Goal: Task Accomplishment & Management: Manage account settings

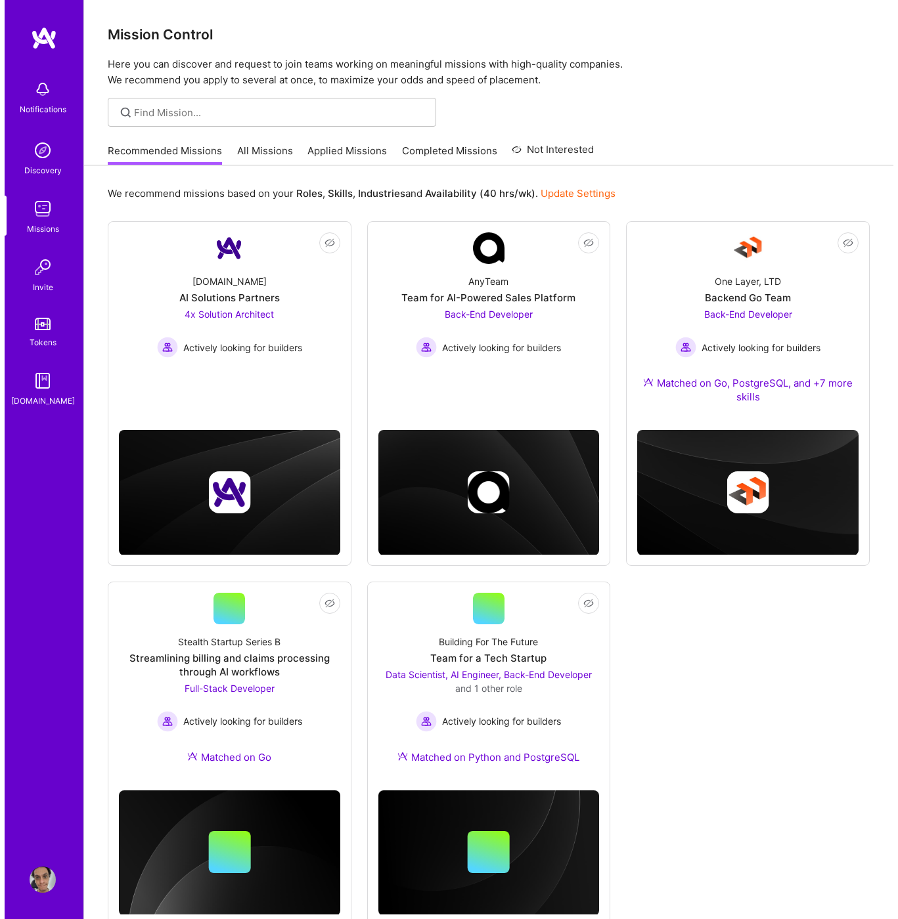
scroll to position [37, 0]
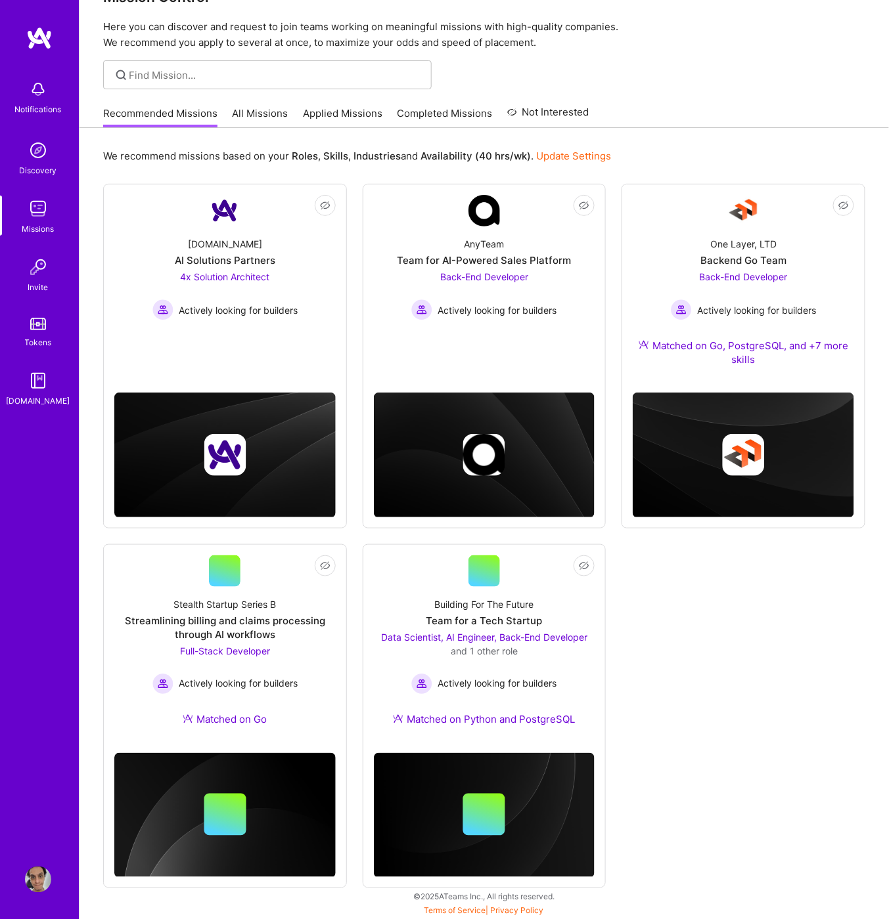
click at [21, 91] on div "Notifications" at bounding box center [37, 96] width 81 height 45
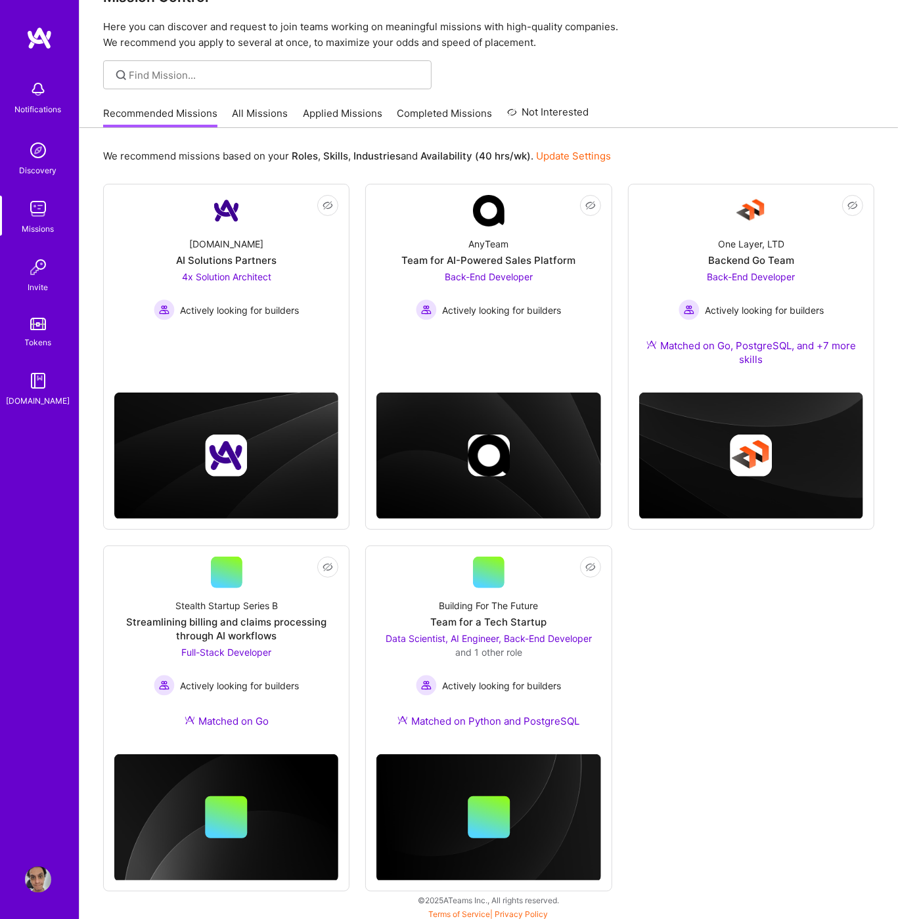
click at [45, 154] on img at bounding box center [38, 150] width 26 height 26
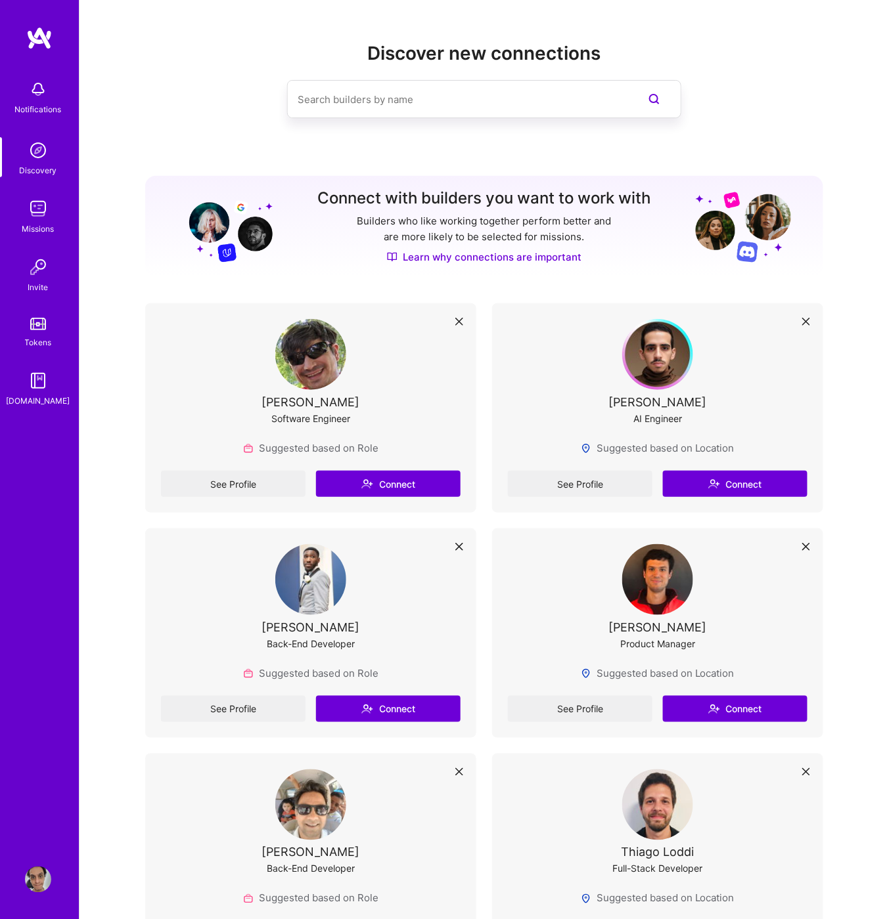
click at [47, 161] on img at bounding box center [38, 150] width 26 height 26
click at [808, 324] on icon at bounding box center [806, 322] width 8 height 8
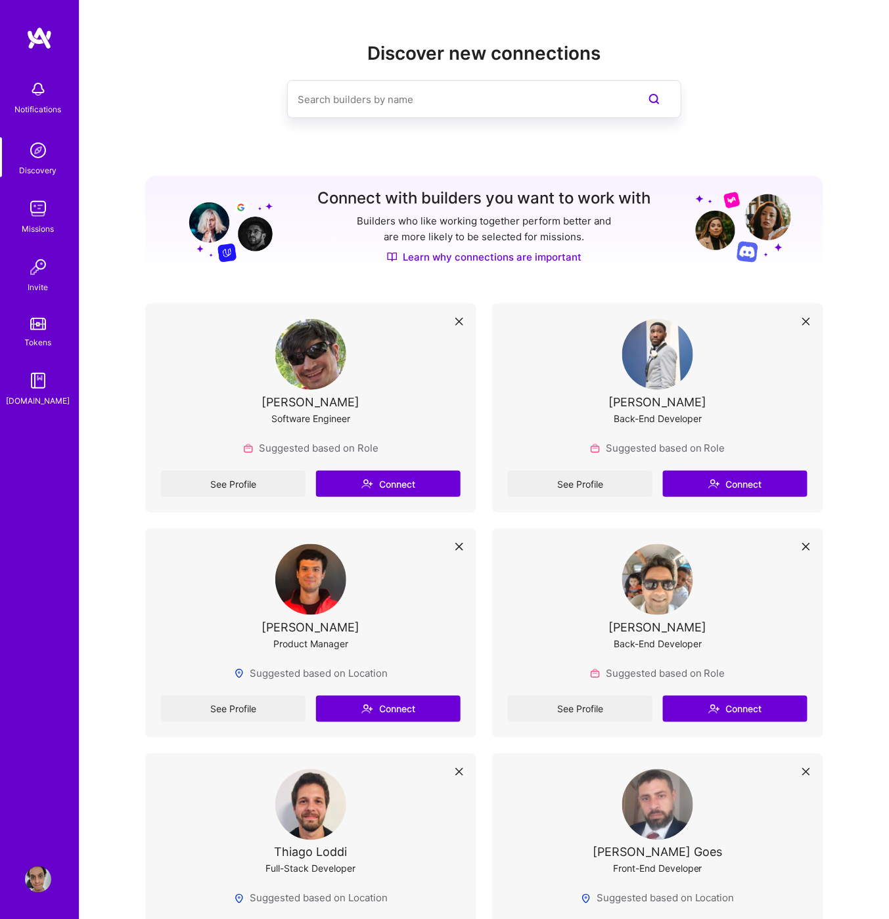
click at [47, 108] on div "Notifications" at bounding box center [38, 109] width 47 height 14
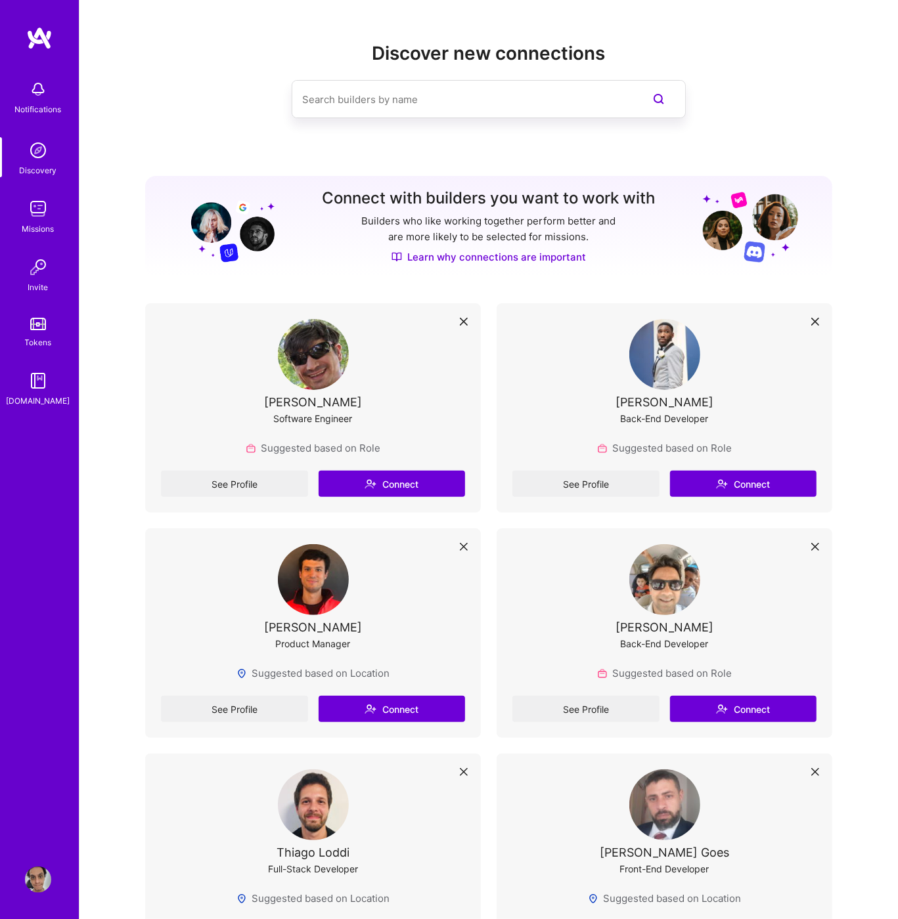
click at [47, 886] on img at bounding box center [38, 880] width 26 height 26
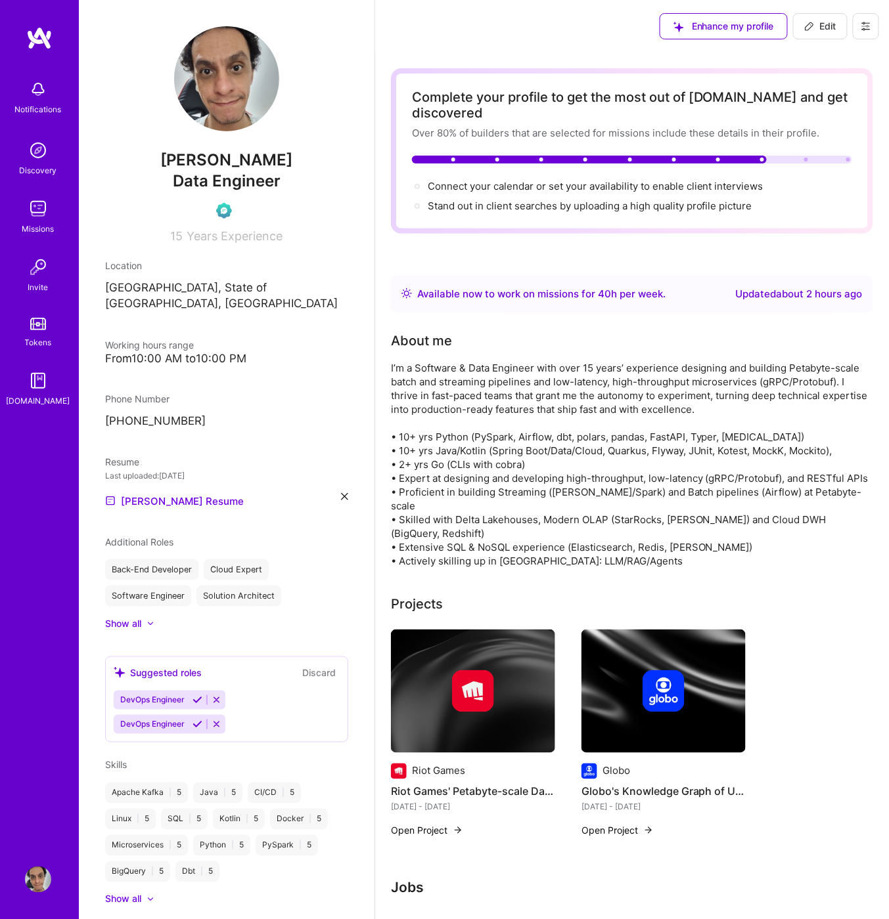
click at [816, 28] on span "Edit" at bounding box center [820, 26] width 32 height 13
select select "BR"
select select "Right Now"
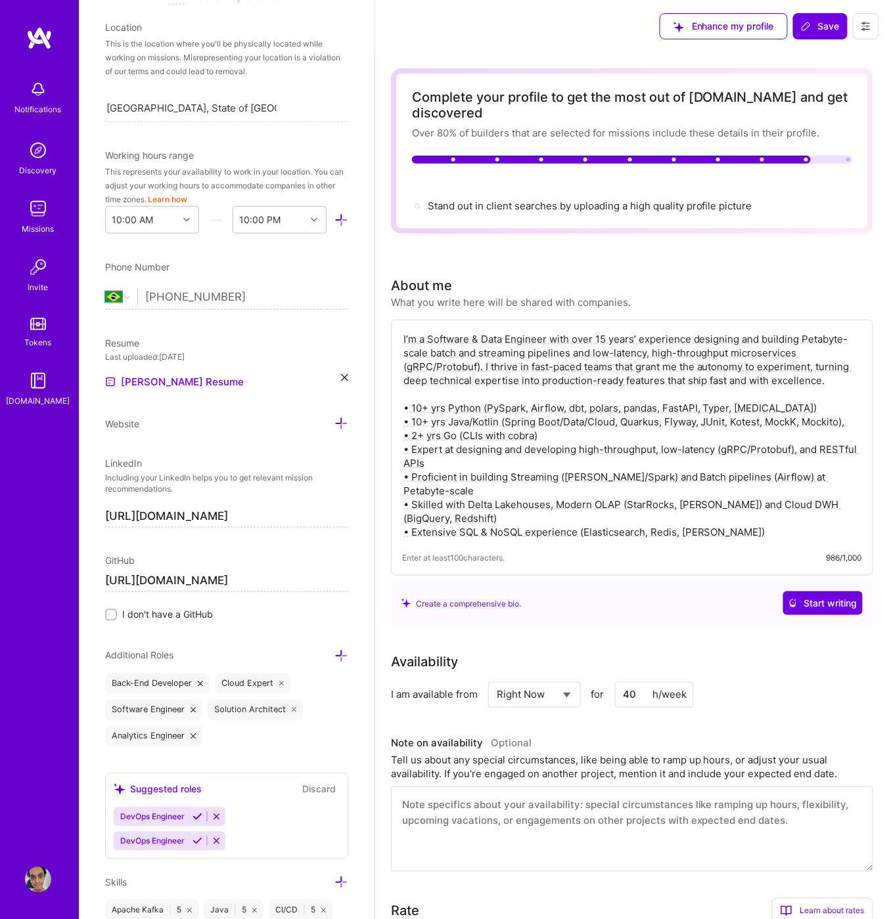
scroll to position [328, 0]
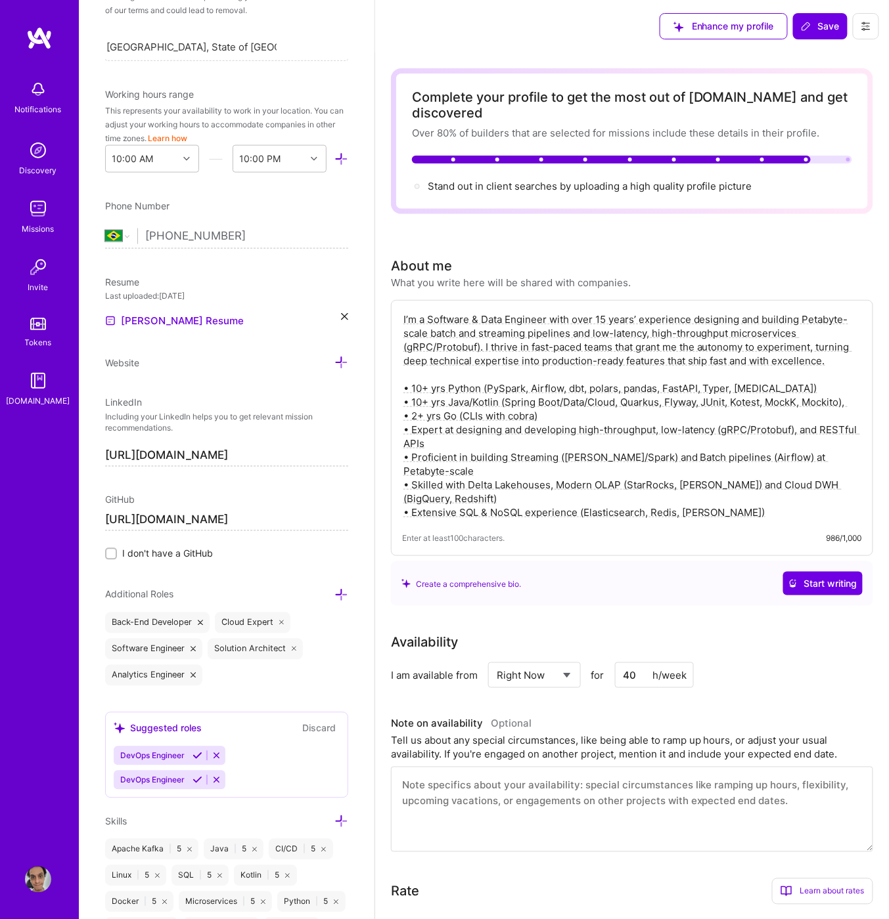
click at [341, 317] on icon at bounding box center [344, 316] width 7 height 7
click at [212, 310] on div "Upload your Resume PDF file format" at bounding box center [176, 313] width 90 height 28
click at [820, 26] on span "Save" at bounding box center [820, 26] width 39 height 13
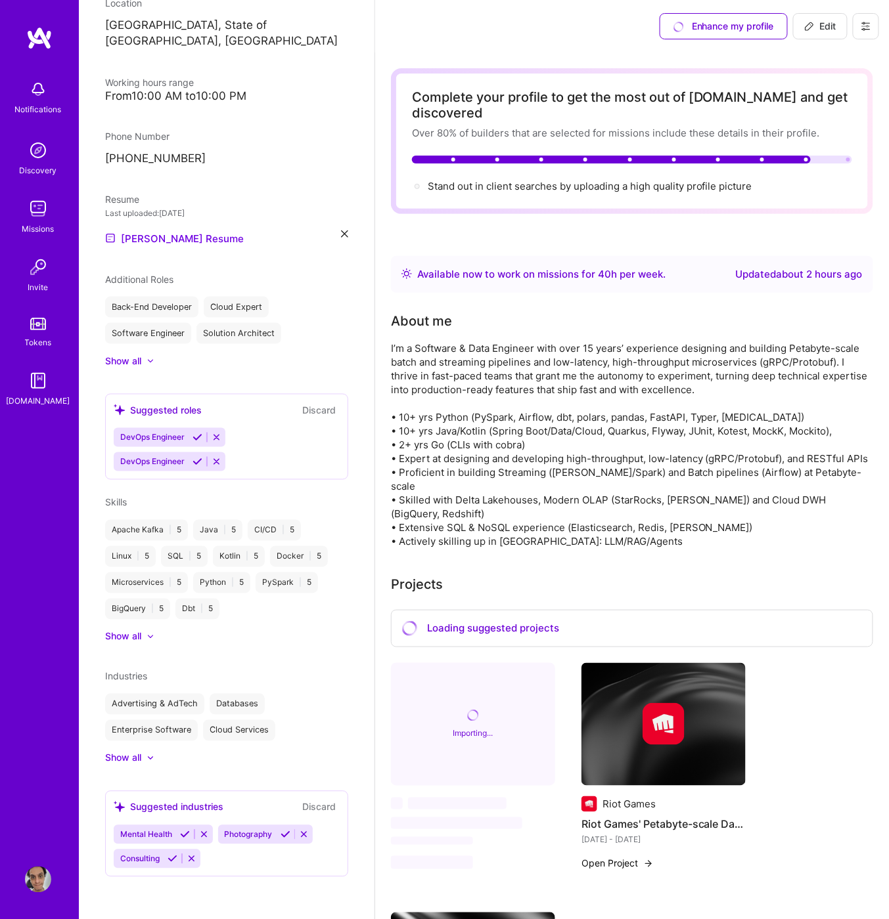
scroll to position [247, 0]
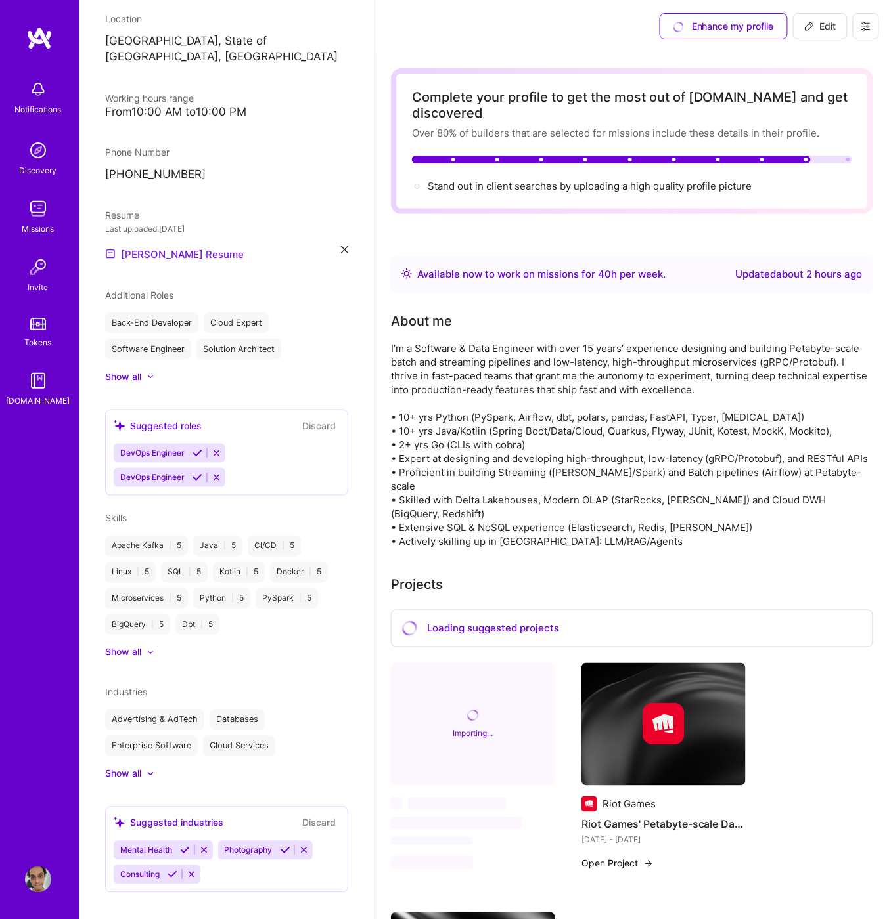
click at [165, 246] on link "Bruno's Resume" at bounding box center [174, 254] width 139 height 16
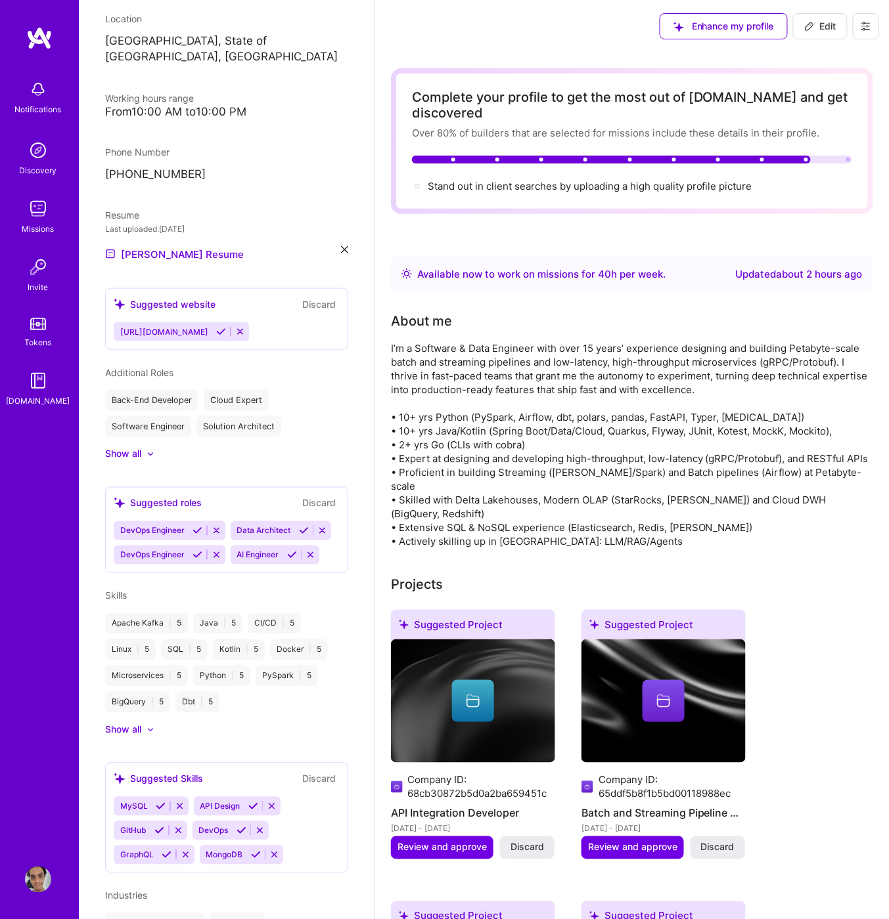
click at [37, 871] on img at bounding box center [38, 880] width 26 height 26
click at [154, 246] on link "Bruno's Resume" at bounding box center [174, 254] width 139 height 16
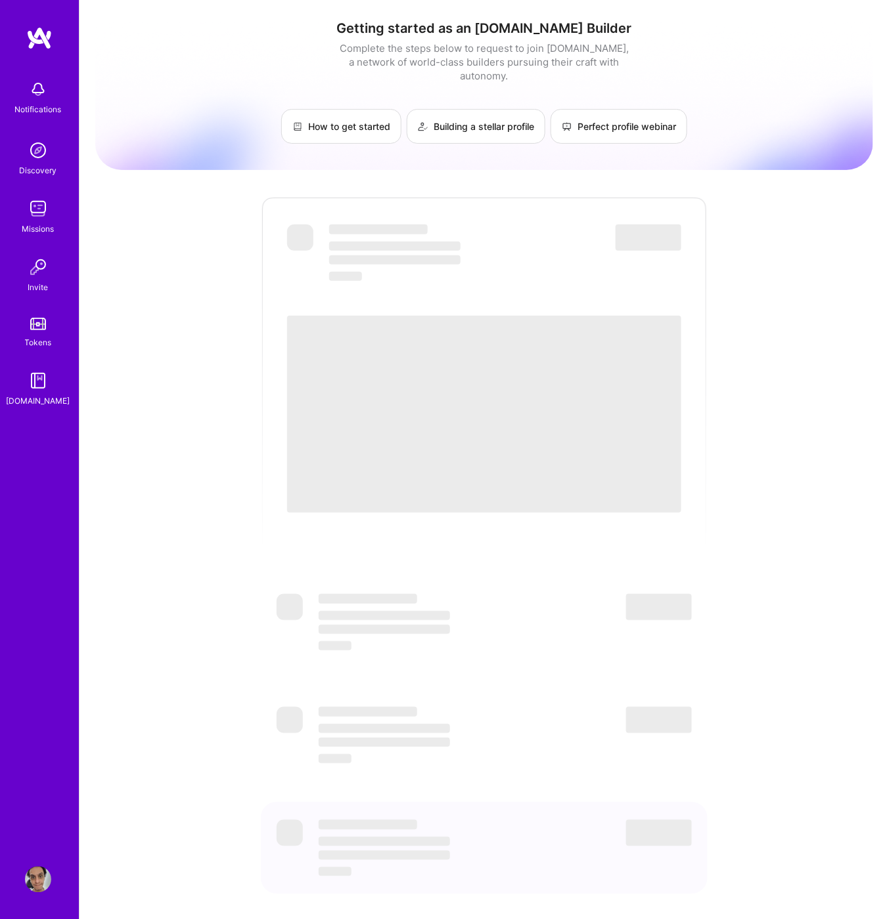
click at [31, 280] on div "Invite" at bounding box center [38, 287] width 20 height 14
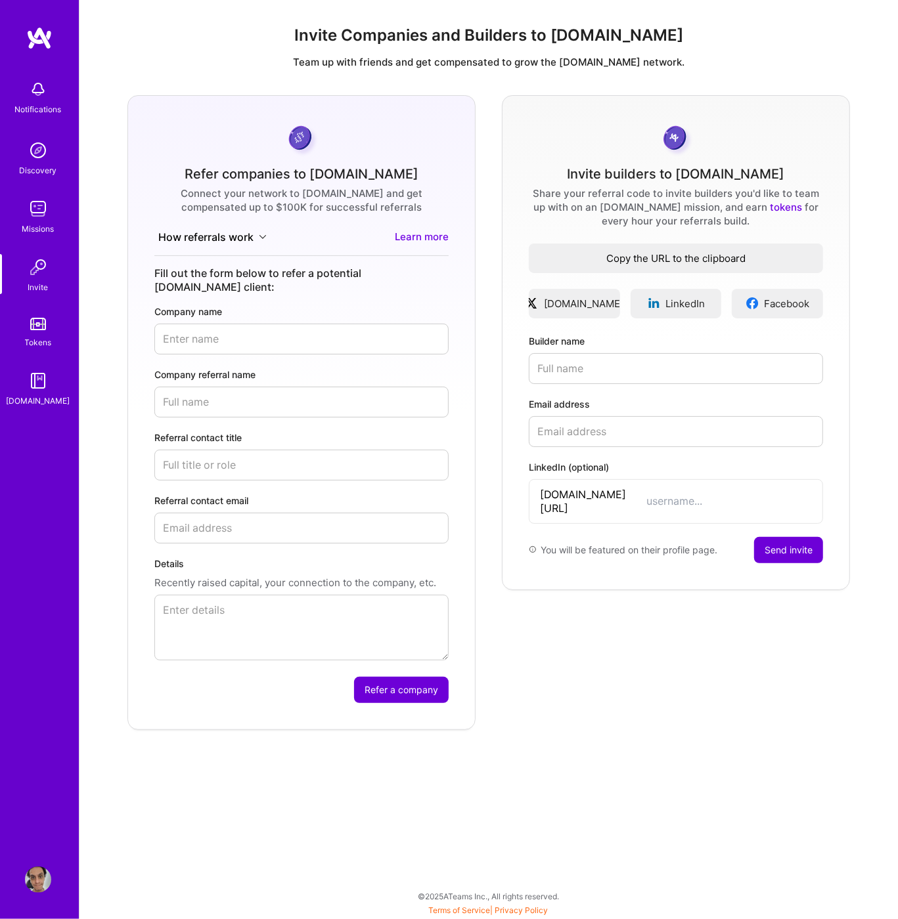
click at [670, 257] on span "Copy the URL to the clipboard" at bounding box center [676, 259] width 294 height 14
click at [644, 381] on input "Builder name" at bounding box center [676, 368] width 294 height 31
click at [623, 195] on div "Share your referral code to invite builders you'd like to team up with on an [D…" at bounding box center [676, 207] width 294 height 41
click at [23, 85] on div "Notifications" at bounding box center [37, 96] width 81 height 45
click at [36, 151] on img at bounding box center [38, 150] width 26 height 26
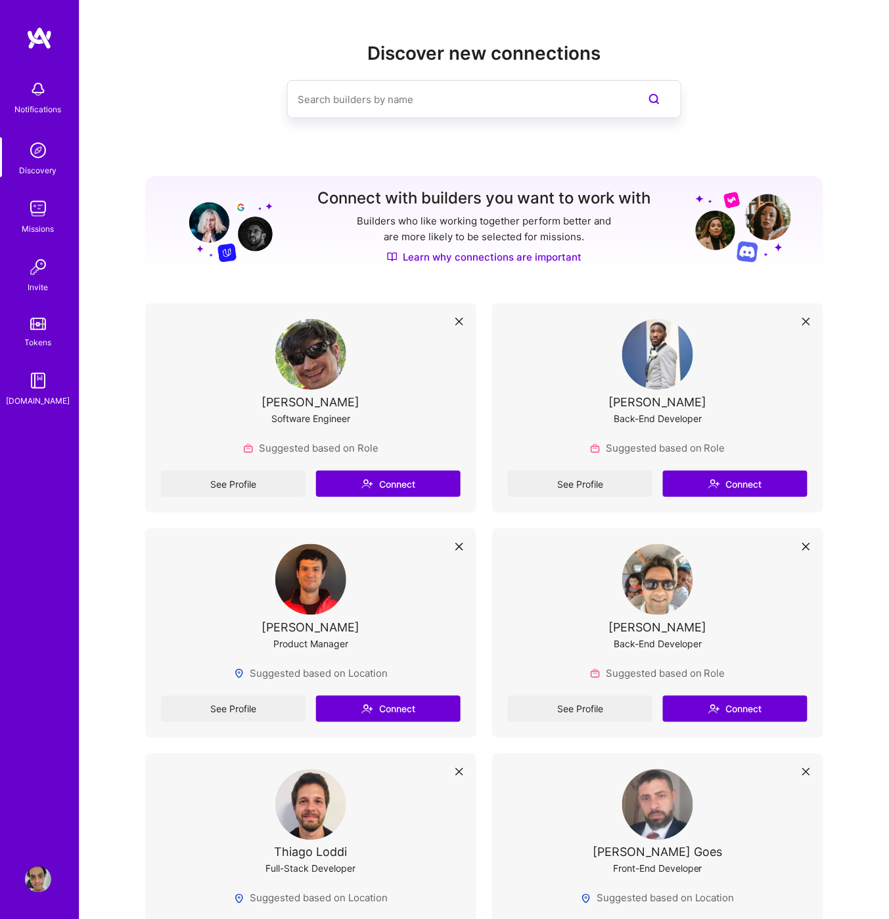
click at [37, 882] on img at bounding box center [38, 880] width 26 height 26
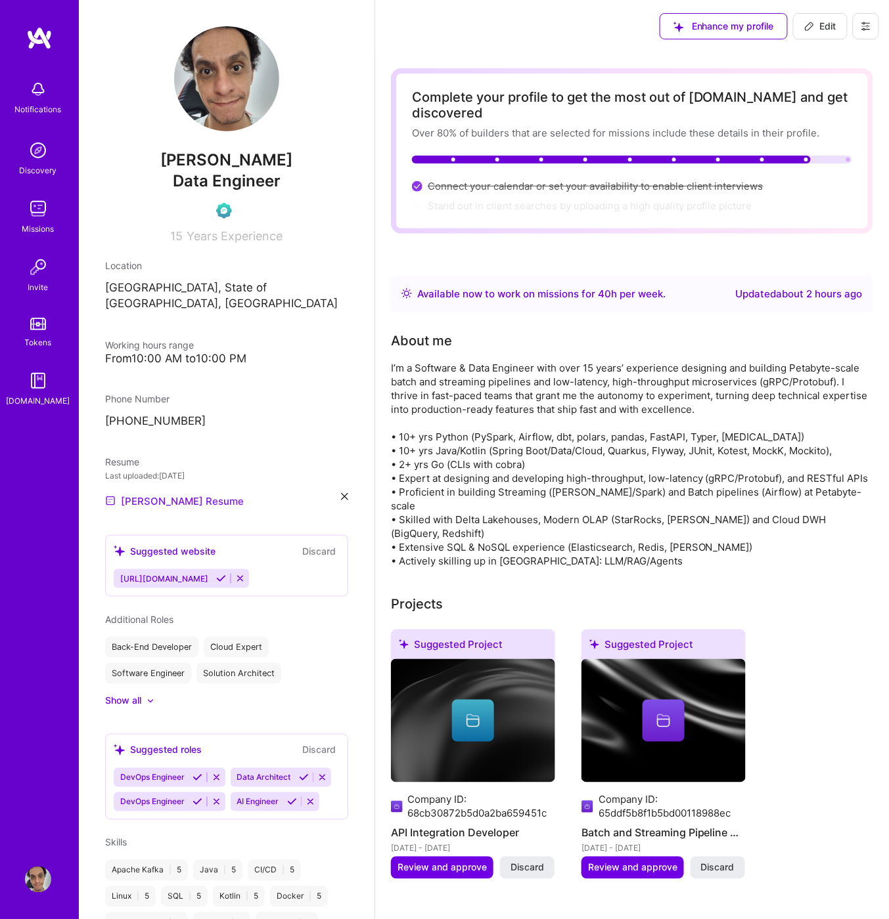
click at [175, 493] on link "[PERSON_NAME] Resume" at bounding box center [174, 501] width 139 height 16
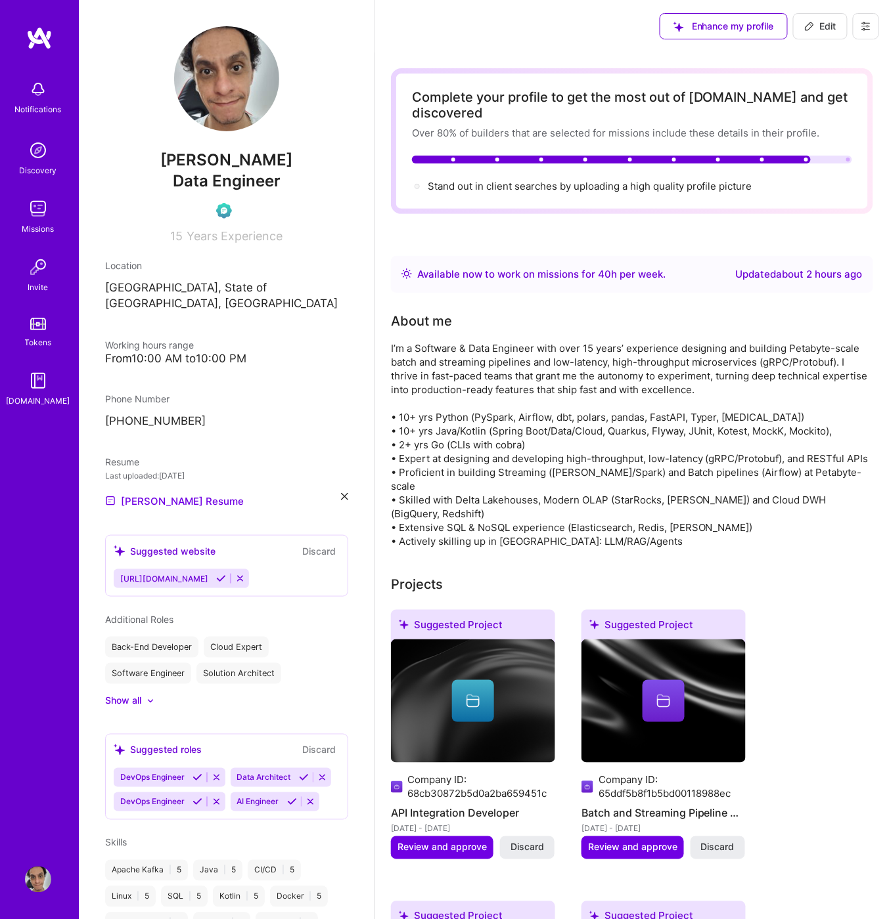
click at [479, 267] on div "Available now to work on missions for 40 h per week ." at bounding box center [541, 275] width 248 height 16
click at [43, 204] on img at bounding box center [38, 209] width 26 height 26
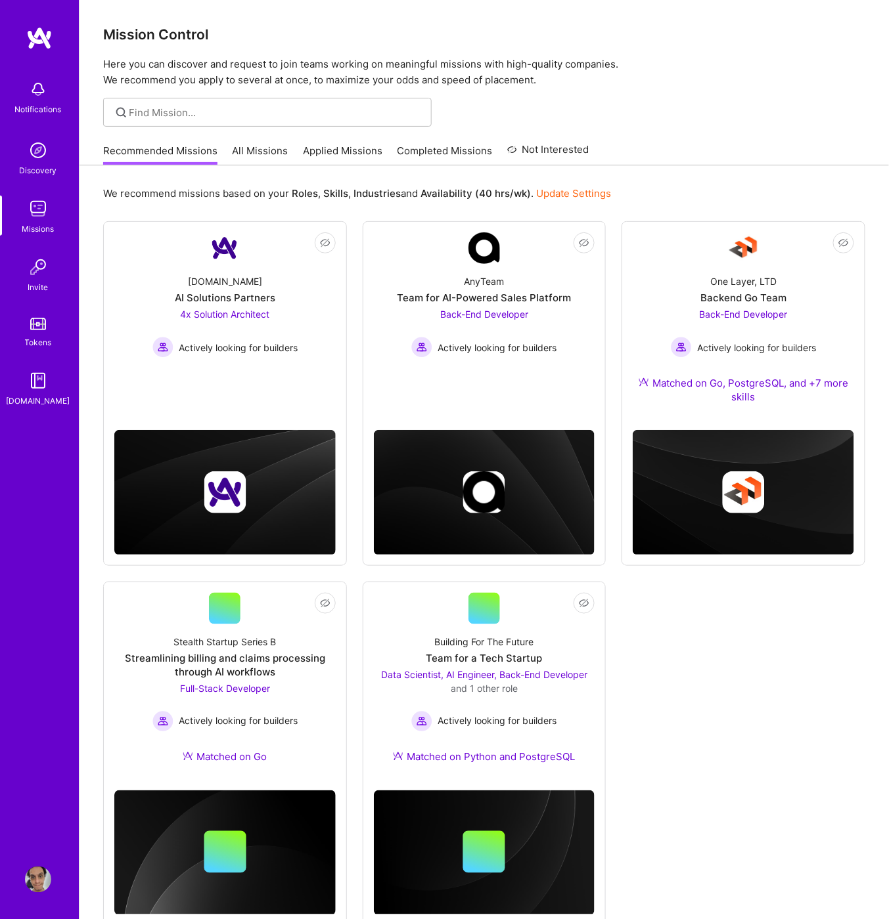
click at [306, 197] on b "Roles" at bounding box center [305, 193] width 26 height 12
click at [345, 188] on b "Skills" at bounding box center [335, 193] width 25 height 12
click at [396, 188] on b "Industries" at bounding box center [376, 193] width 47 height 12
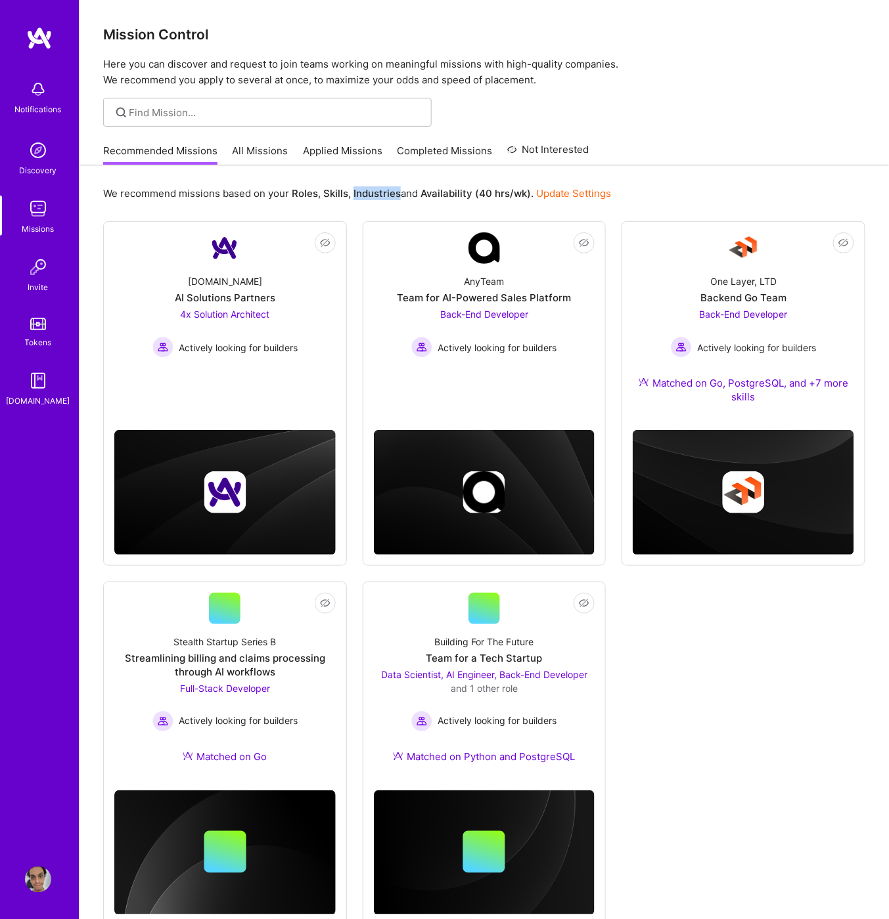
click at [396, 188] on b "Industries" at bounding box center [376, 193] width 47 height 12
click at [454, 187] on p "We recommend missions based on your Roles , Skills , Industries and Availabilit…" at bounding box center [357, 194] width 508 height 14
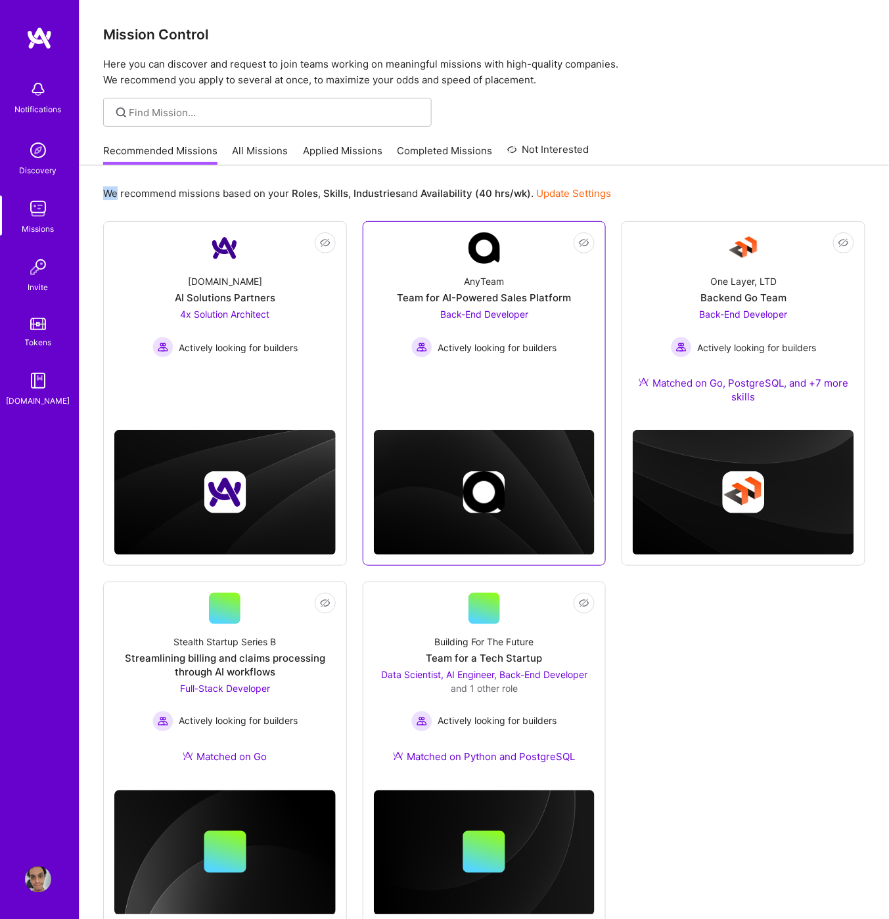
click at [504, 373] on link "Not Interested AnyTeam Team for AI-Powered Sales Platform Back-End Developer Ac…" at bounding box center [484, 310] width 221 height 156
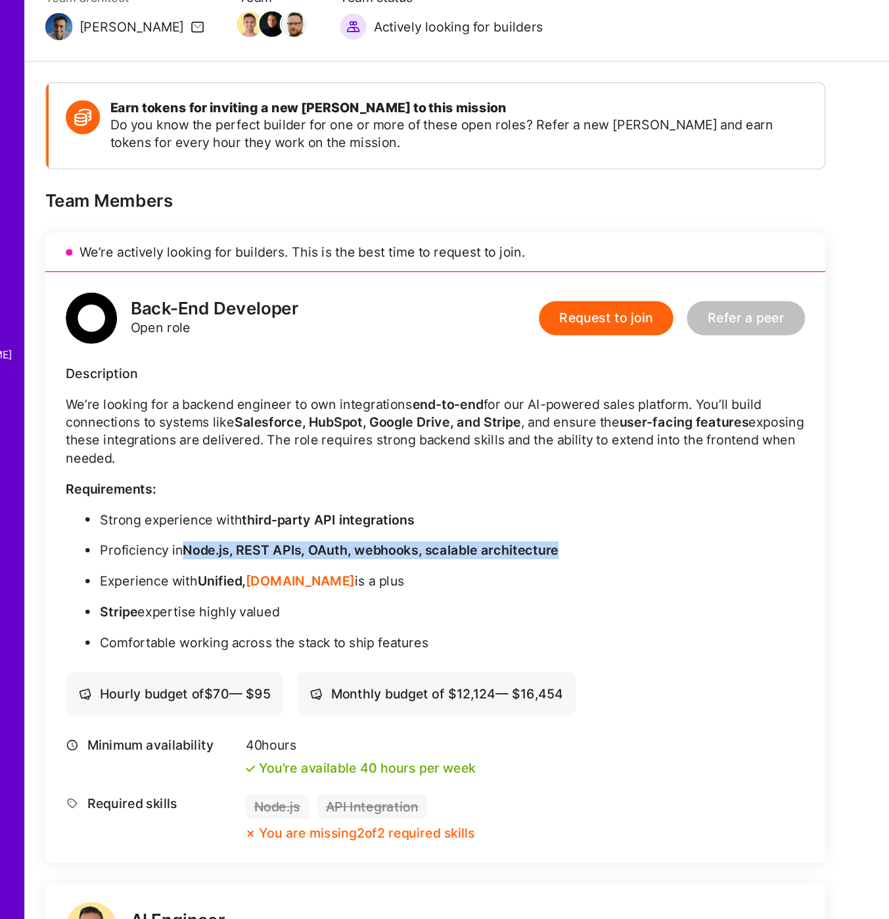
drag, startPoint x: 204, startPoint y: 549, endPoint x: 510, endPoint y: 550, distance: 306.0
click at [510, 550] on p "Proficiency in Node.js, REST APIs, OAuth, webhooks, scalable architecture" at bounding box center [407, 551] width 541 height 14
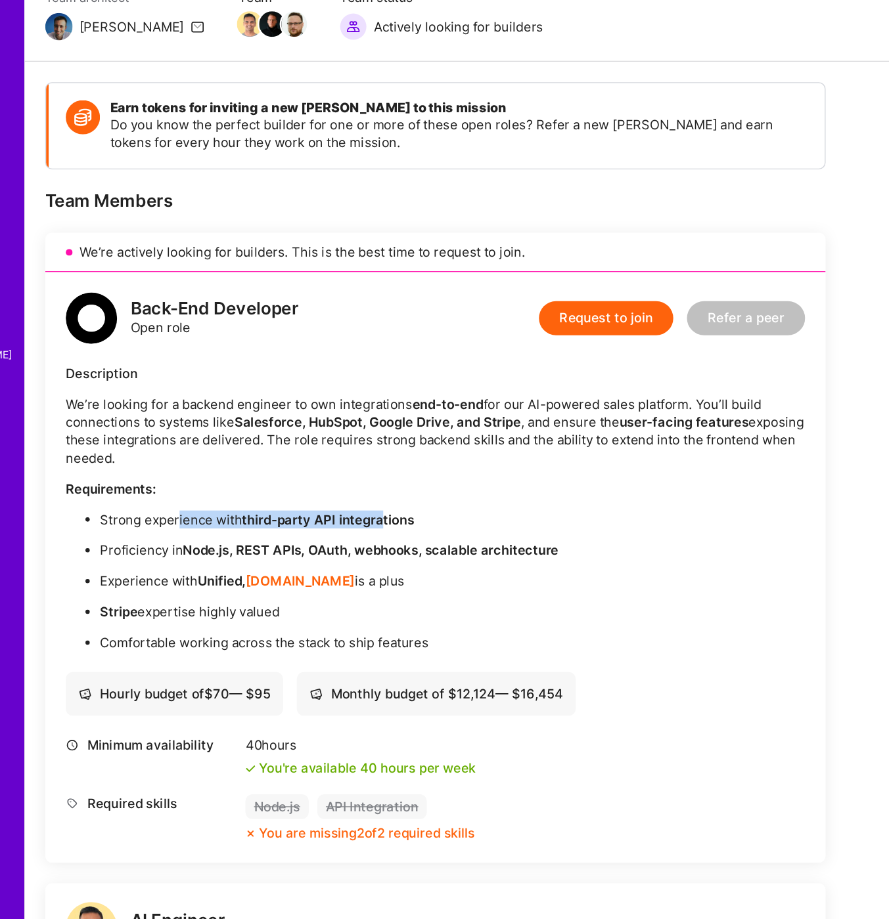
drag, startPoint x: 202, startPoint y: 525, endPoint x: 357, endPoint y: 532, distance: 155.1
click at [357, 532] on p "Strong experience with third-party API integrations" at bounding box center [407, 528] width 541 height 14
click at [183, 562] on ul "Strong experience with third-party API integrations Proficiency in Node.js, RES…" at bounding box center [394, 575] width 567 height 108
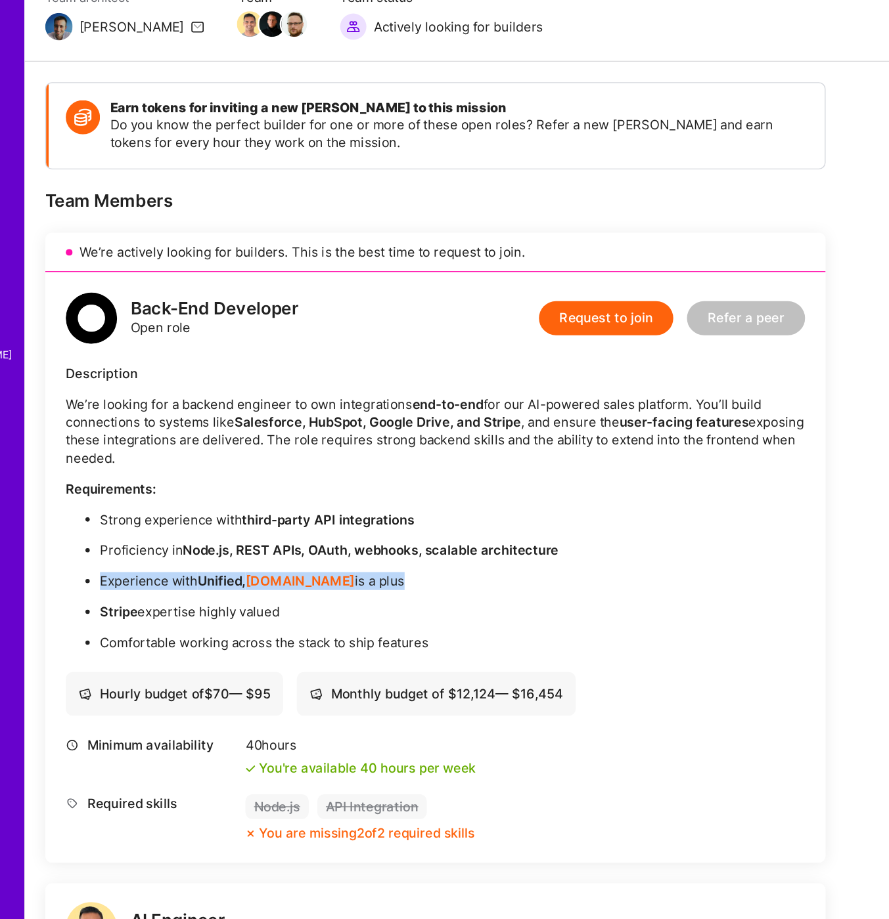
click at [183, 562] on ul "Strong experience with third-party API integrations Proficiency in Node.js, RES…" at bounding box center [394, 575] width 567 height 108
click at [164, 588] on ul "Strong experience with third-party API integrations Proficiency in Node.js, RES…" at bounding box center [394, 575] width 567 height 108
click at [193, 596] on p "Stripe expertise highly valued" at bounding box center [407, 599] width 541 height 14
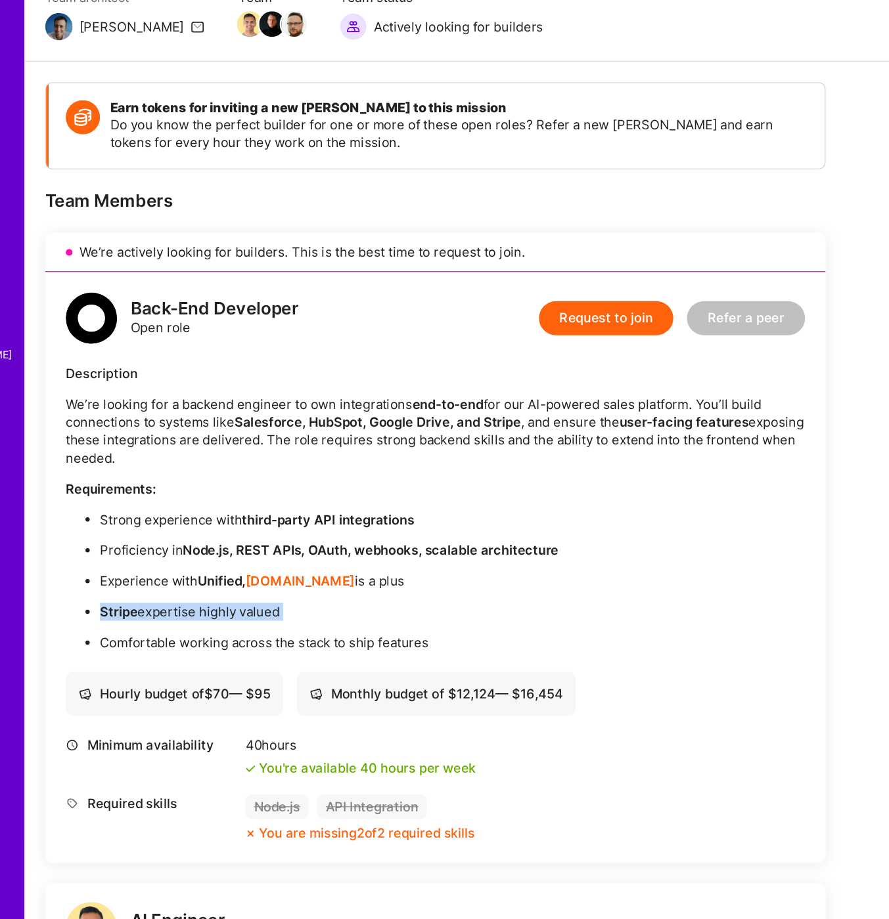
click at [193, 596] on p "Stripe expertise highly valued" at bounding box center [407, 599] width 541 height 14
click at [236, 575] on strong "Unified," at bounding box center [230, 575] width 37 height 12
click at [225, 576] on strong "Unified," at bounding box center [230, 575] width 37 height 12
copy strong "Unified"
